Goal: Transaction & Acquisition: Purchase product/service

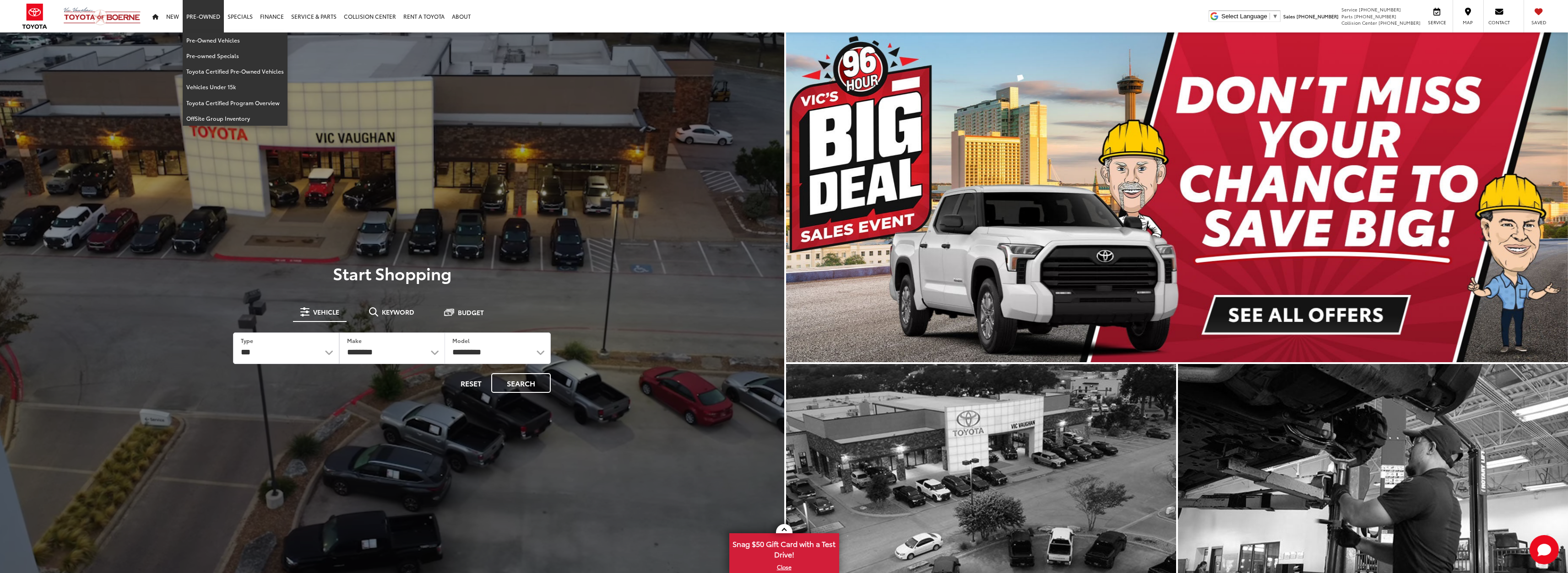
click at [199, 20] on link "Pre-Owned" at bounding box center [203, 16] width 41 height 32
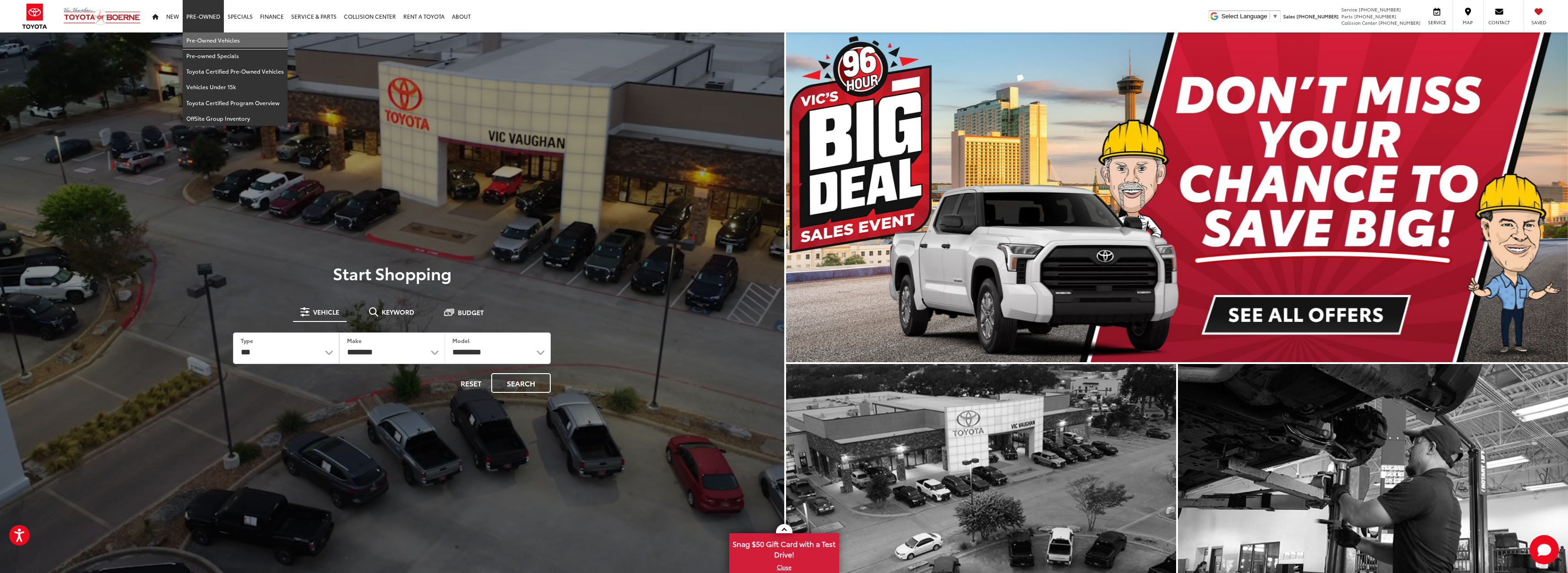
click at [214, 37] on link "Pre-Owned Vehicles" at bounding box center [235, 40] width 105 height 16
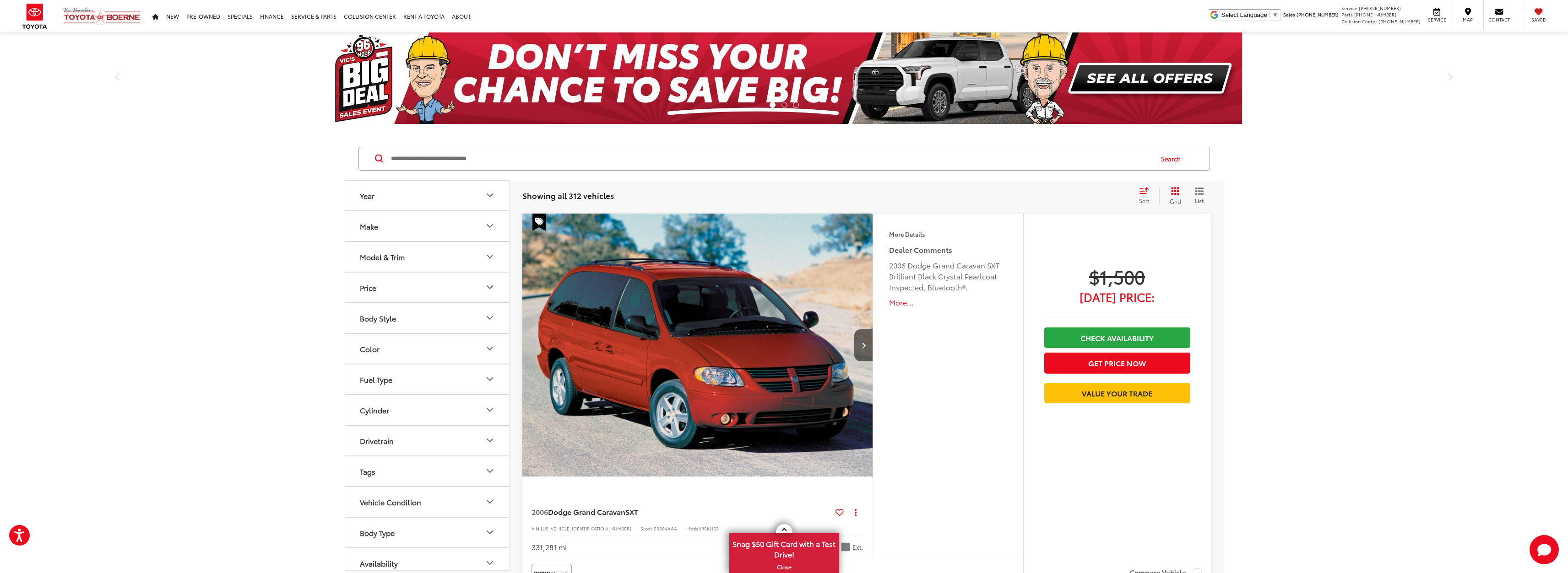
click at [483, 237] on button "Make" at bounding box center [427, 226] width 165 height 30
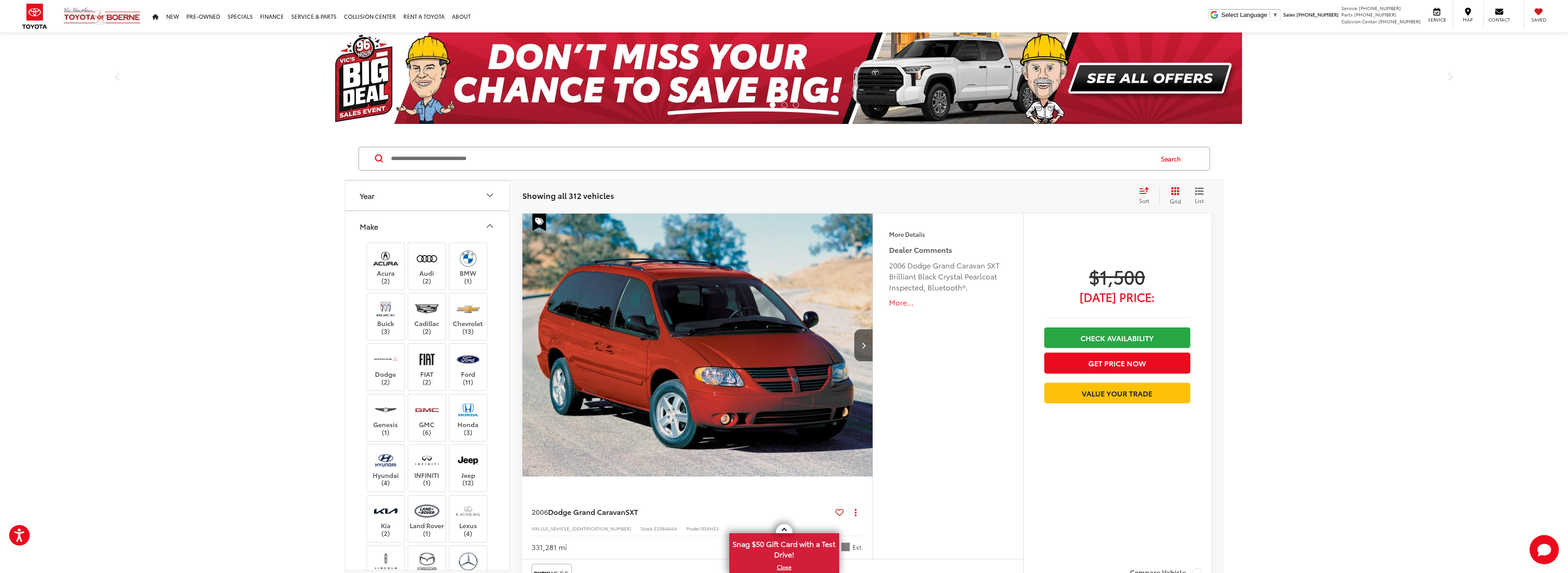
click at [486, 234] on button "Make" at bounding box center [427, 226] width 165 height 30
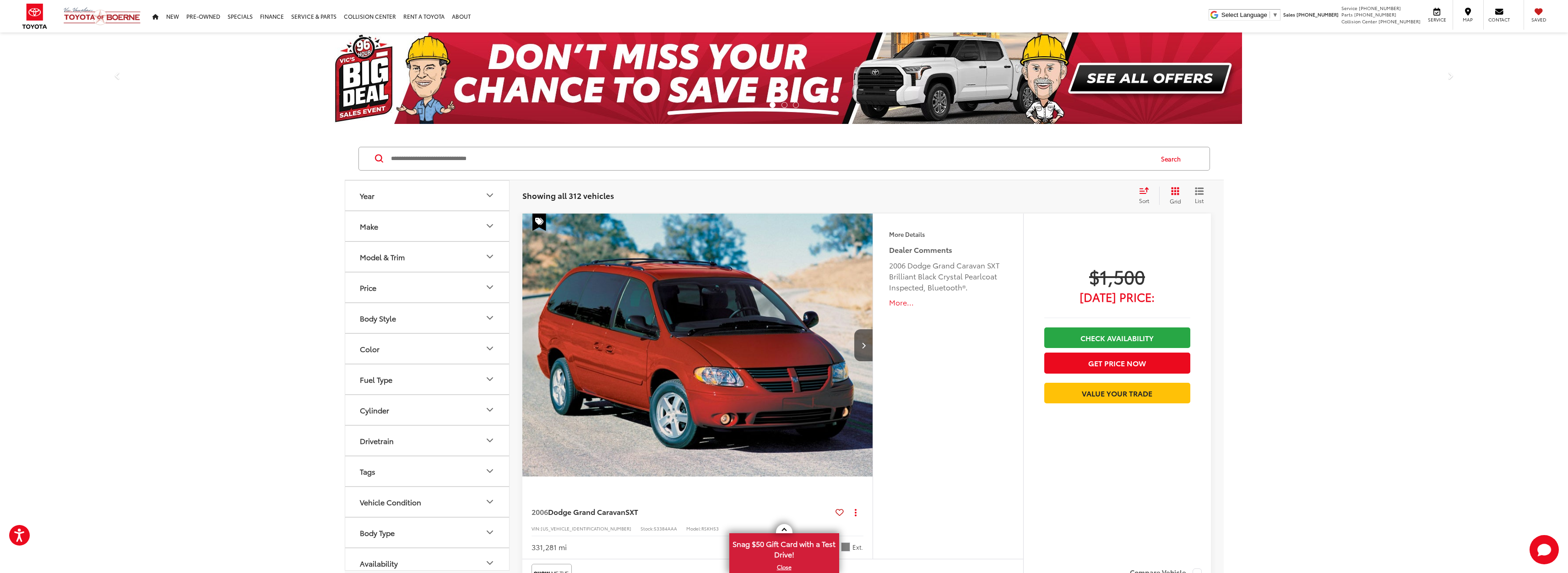
click at [488, 260] on icon "Model & Trim" at bounding box center [490, 257] width 11 height 11
click at [496, 228] on button "Make" at bounding box center [427, 226] width 165 height 30
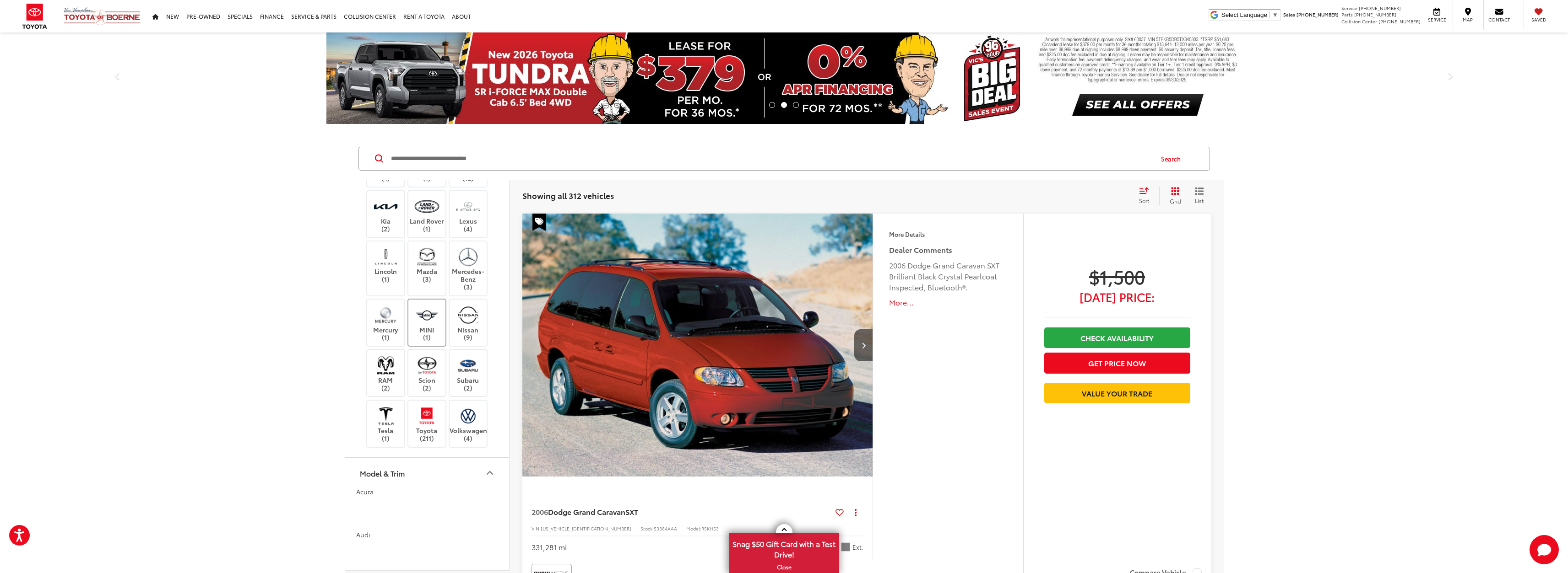
scroll to position [305, 0]
click at [425, 425] on img at bounding box center [427, 415] width 25 height 21
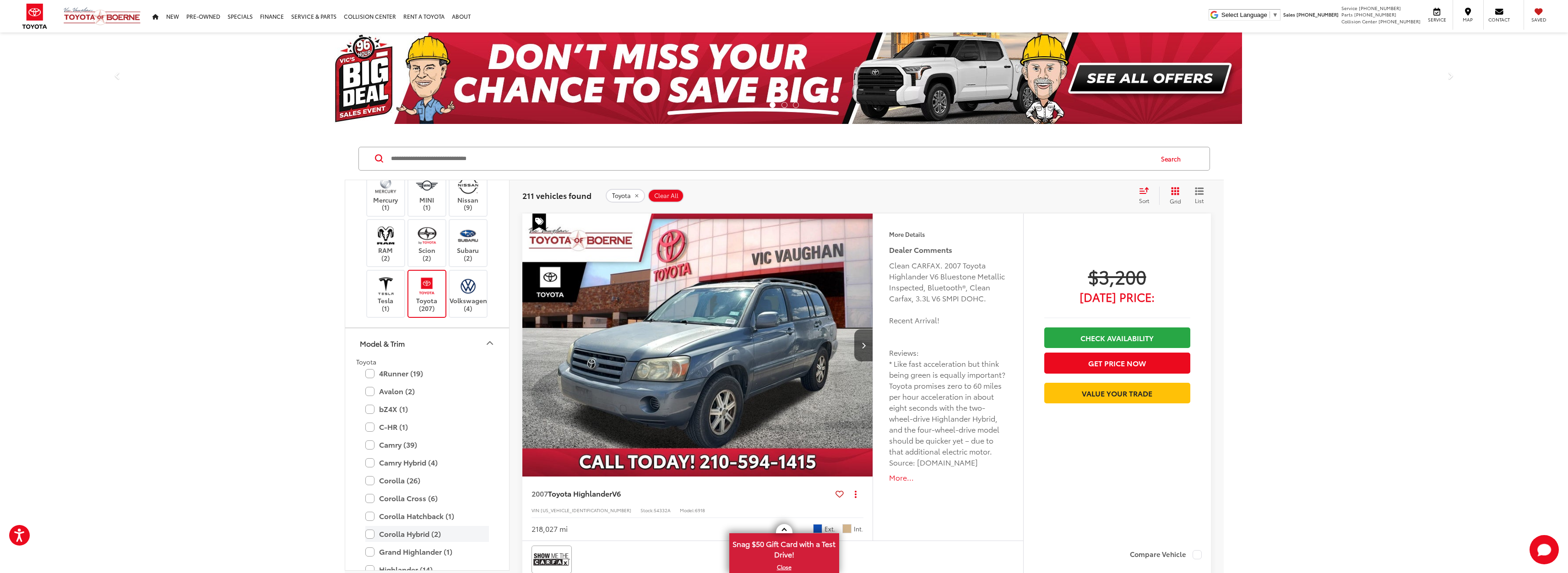
scroll to position [610, 0]
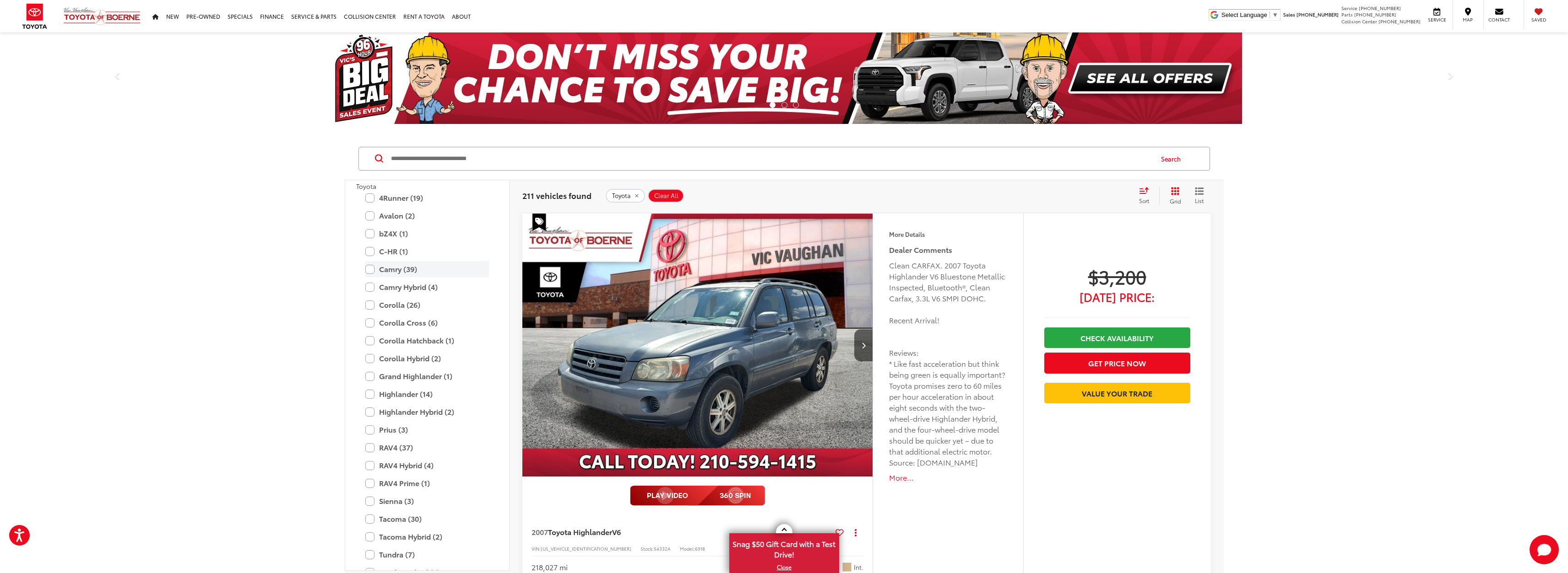
click at [368, 266] on label "Camry (39)" at bounding box center [427, 269] width 124 height 16
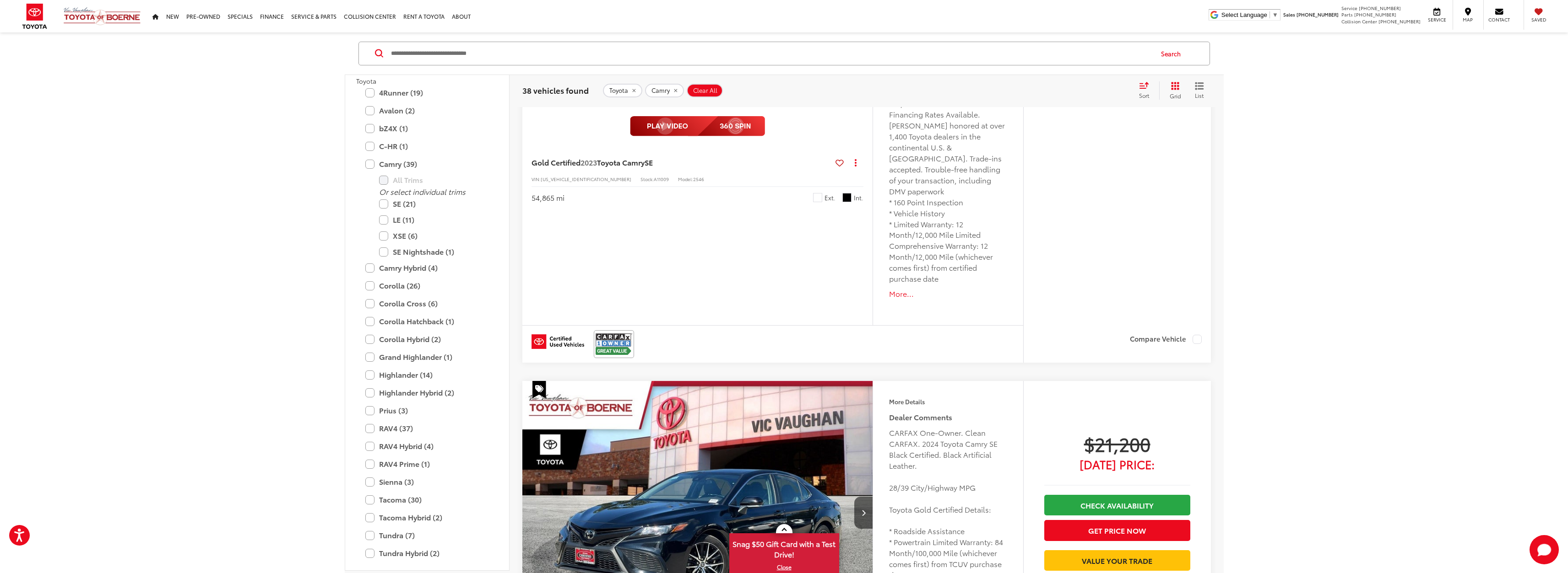
scroll to position [1678, 0]
